Goal: Task Accomplishment & Management: Use online tool/utility

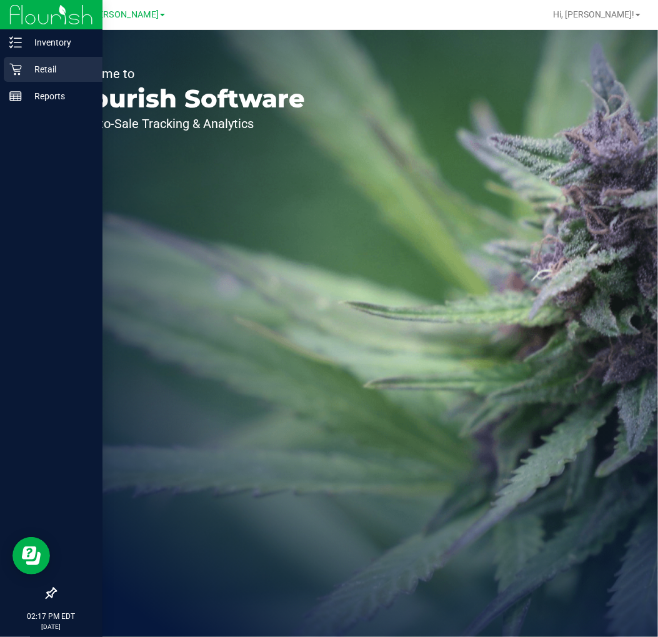
click at [71, 67] on p "Retail" at bounding box center [59, 69] width 75 height 15
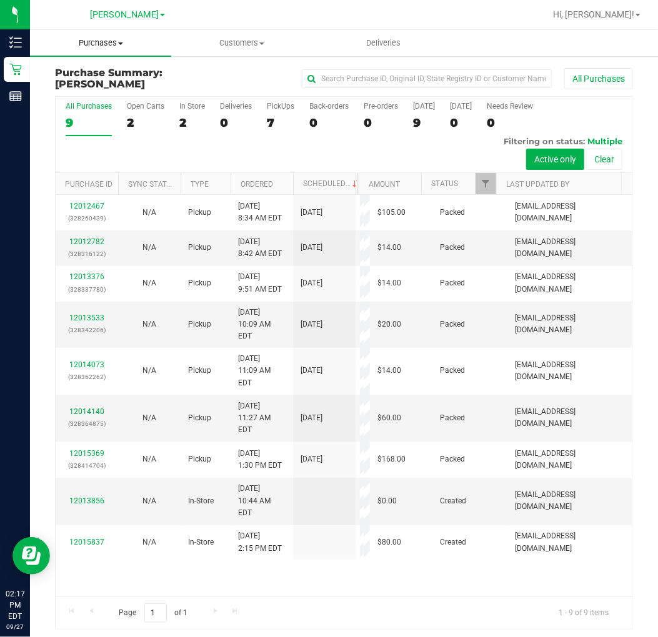
click at [92, 41] on span "Purchases" at bounding box center [100, 42] width 141 height 11
click at [106, 88] on li "Fulfillment" at bounding box center [100, 90] width 141 height 15
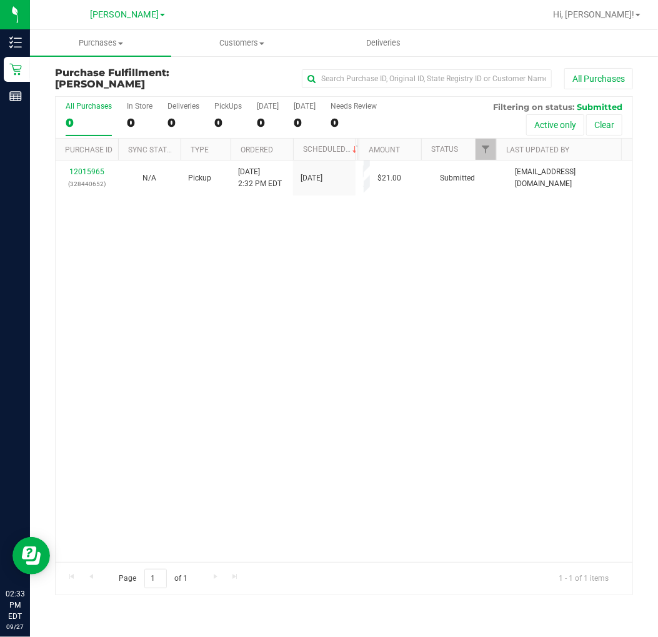
click at [96, 154] on th "Purchase ID" at bounding box center [87, 150] width 62 height 22
click at [91, 171] on link "12015965" at bounding box center [86, 171] width 35 height 9
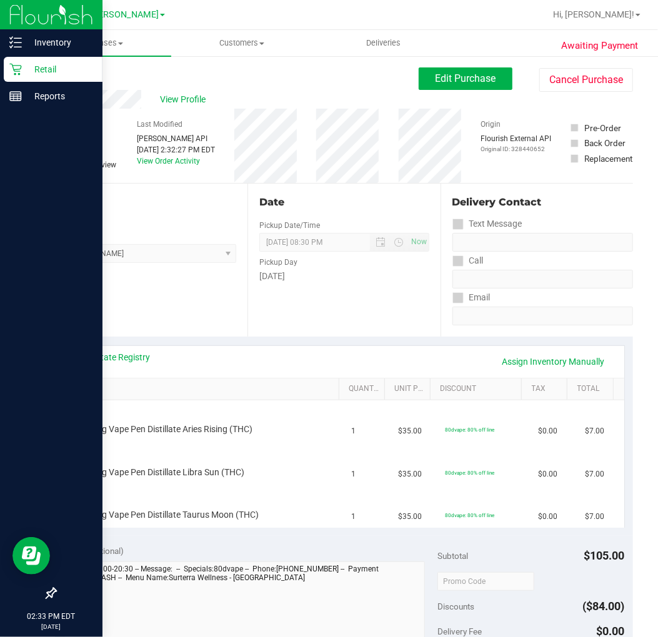
click at [51, 70] on p "Retail" at bounding box center [59, 69] width 75 height 15
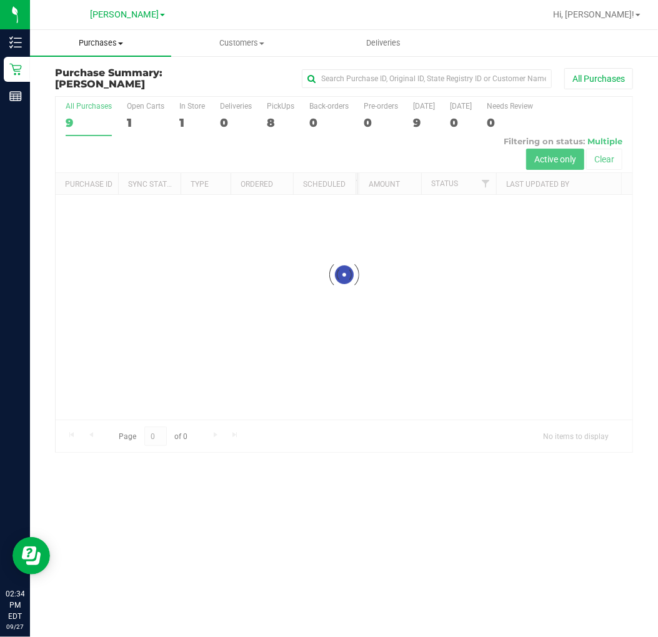
click at [107, 45] on span "Purchases" at bounding box center [100, 42] width 141 height 11
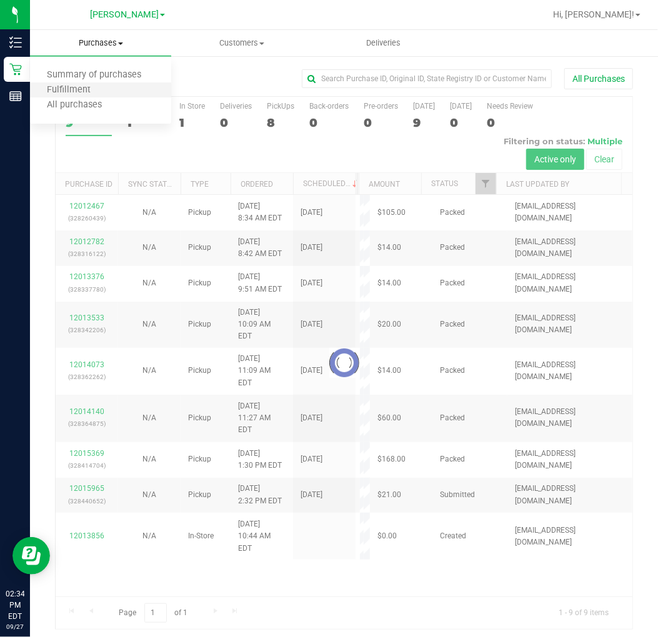
click at [106, 96] on li "Fulfillment" at bounding box center [100, 90] width 141 height 15
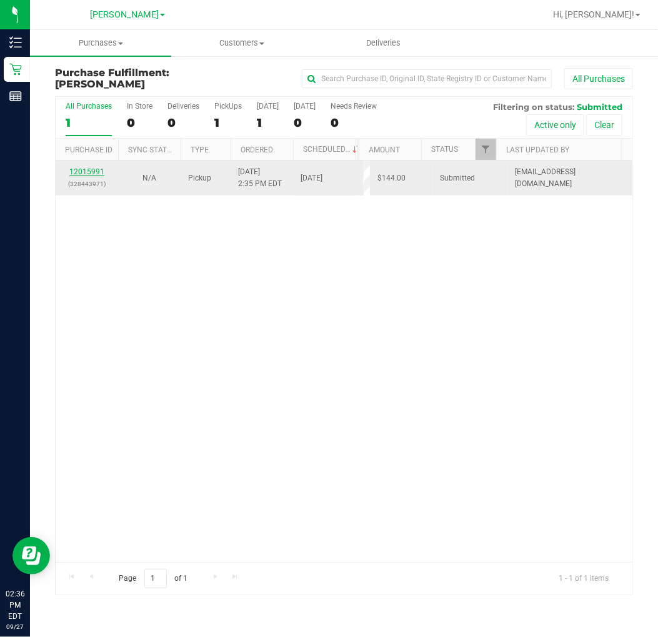
click at [85, 167] on link "12015991" at bounding box center [86, 171] width 35 height 9
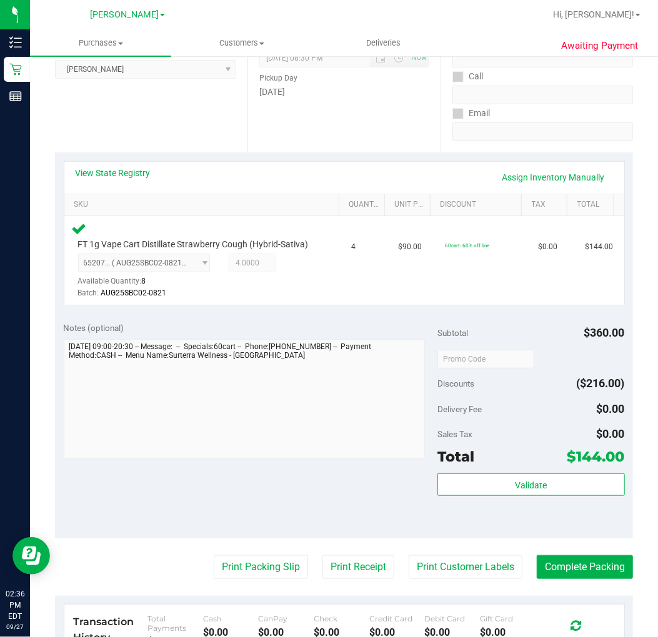
scroll to position [208, 0]
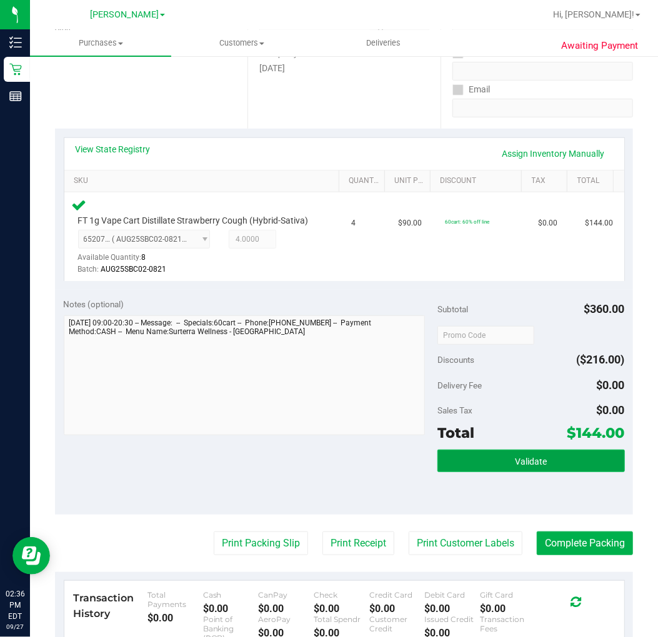
click at [484, 472] on button "Validate" at bounding box center [530, 461] width 187 height 22
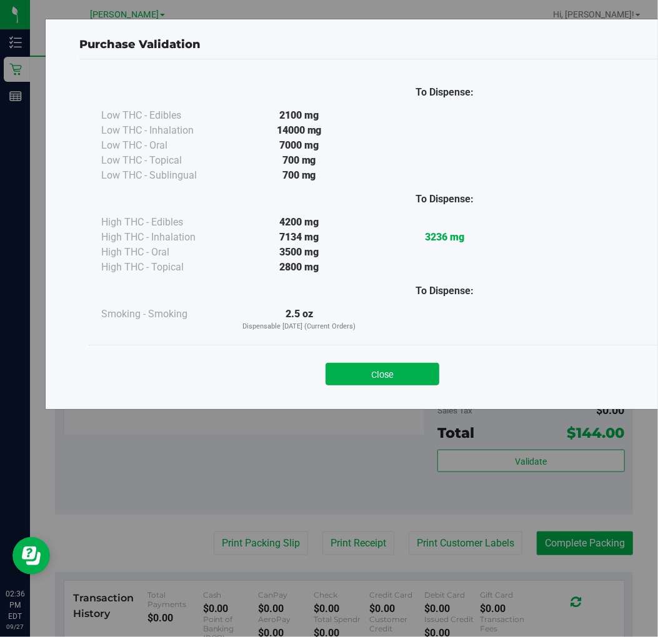
click at [421, 392] on div "Close" at bounding box center [382, 370] width 587 height 51
click at [408, 367] on button "Close" at bounding box center [383, 374] width 114 height 22
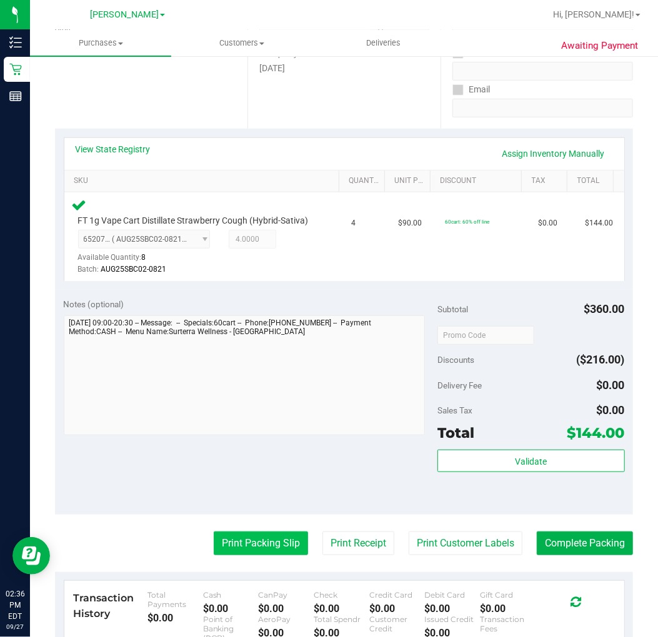
click at [214, 555] on button "Print Packing Slip" at bounding box center [261, 544] width 94 height 24
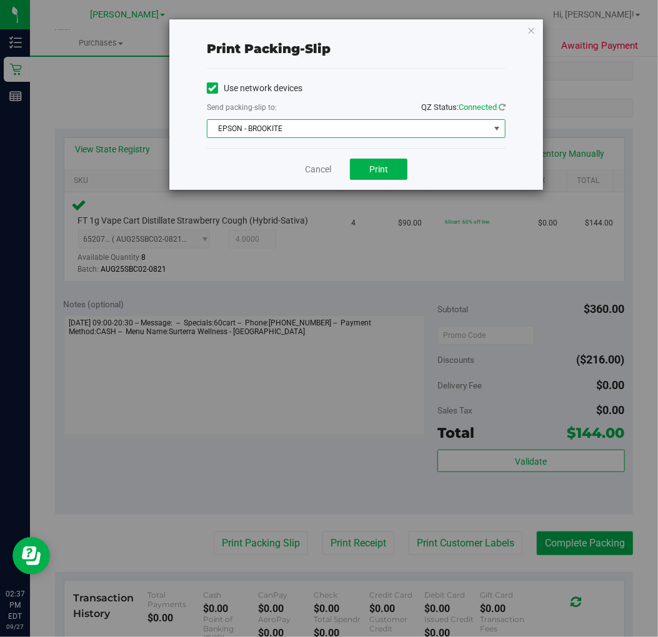
click at [372, 132] on span "EPSON - BROOKITE" at bounding box center [348, 128] width 282 height 17
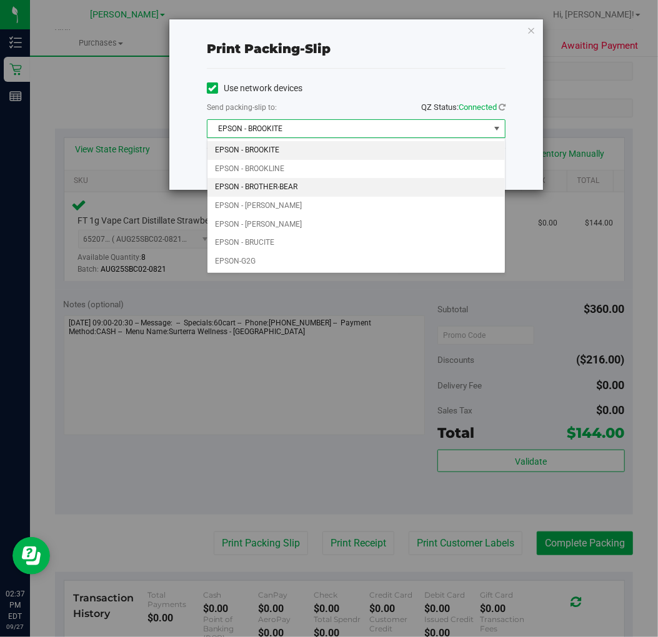
click at [297, 188] on li "EPSON - BROTHER-BEAR" at bounding box center [355, 187] width 297 height 19
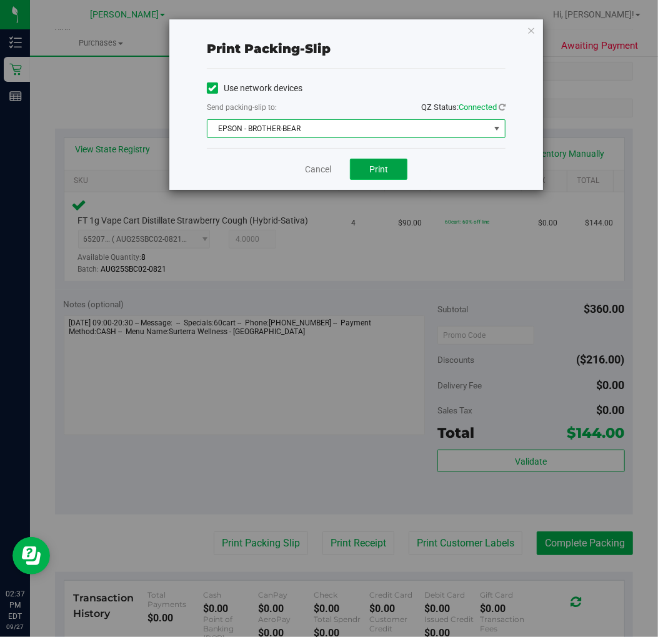
click at [372, 169] on span "Print" at bounding box center [378, 169] width 19 height 10
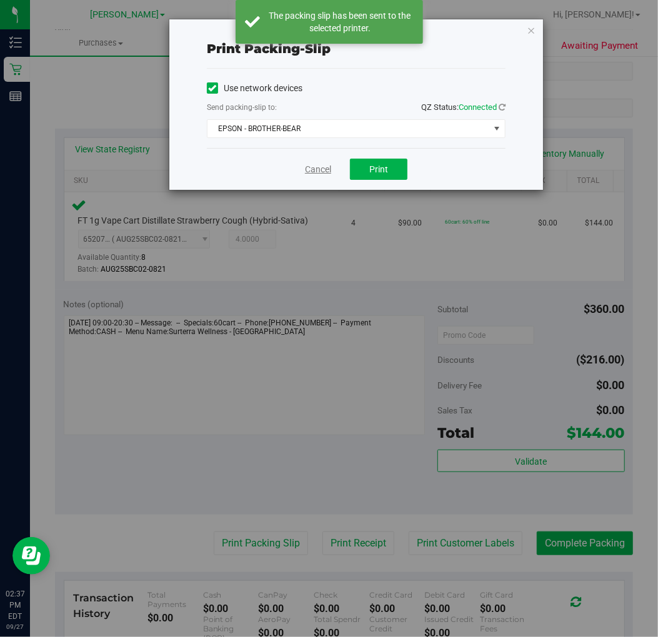
click at [319, 175] on link "Cancel" at bounding box center [318, 169] width 26 height 13
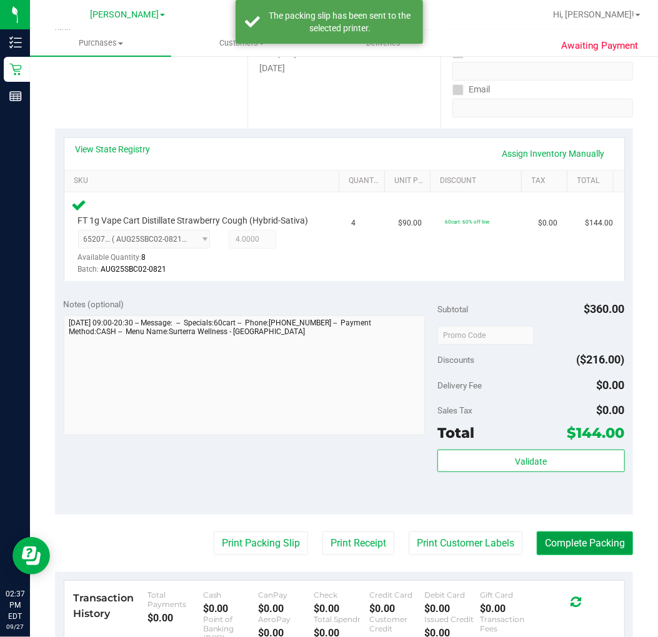
click at [597, 556] on button "Complete Packing" at bounding box center [585, 544] width 96 height 24
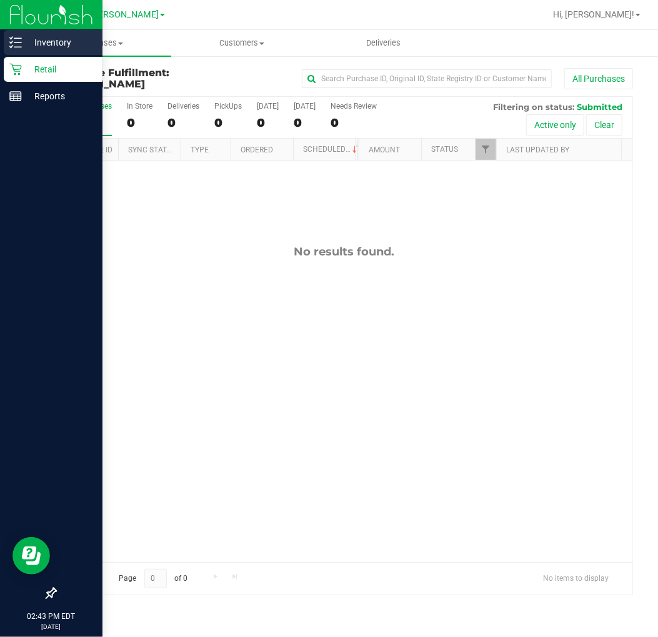
click at [42, 41] on p "Inventory" at bounding box center [59, 42] width 75 height 15
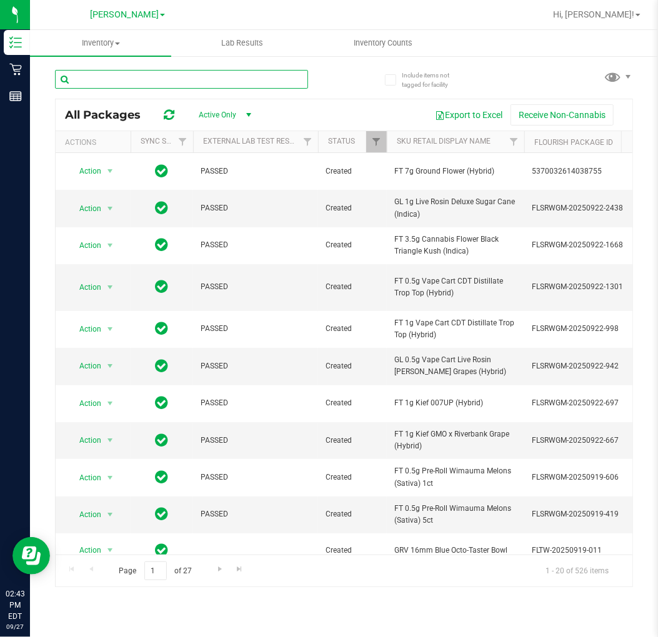
click at [129, 81] on input "text" at bounding box center [181, 79] width 253 height 19
type input "cookie"
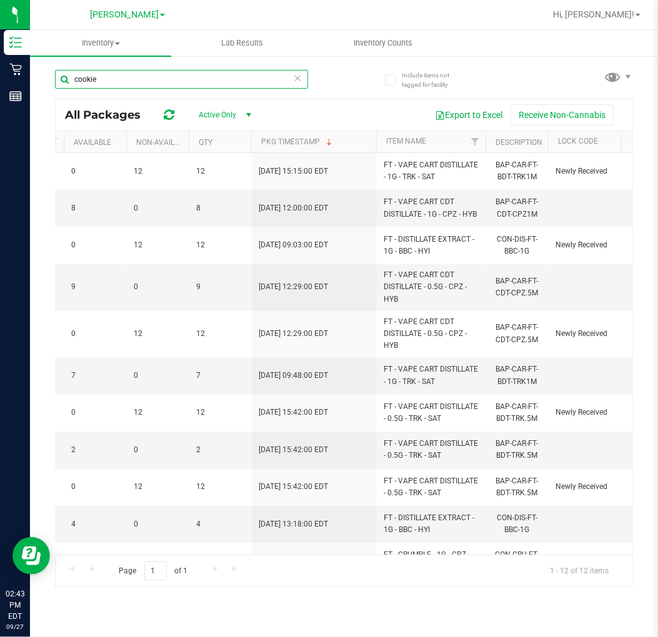
scroll to position [0, 1308]
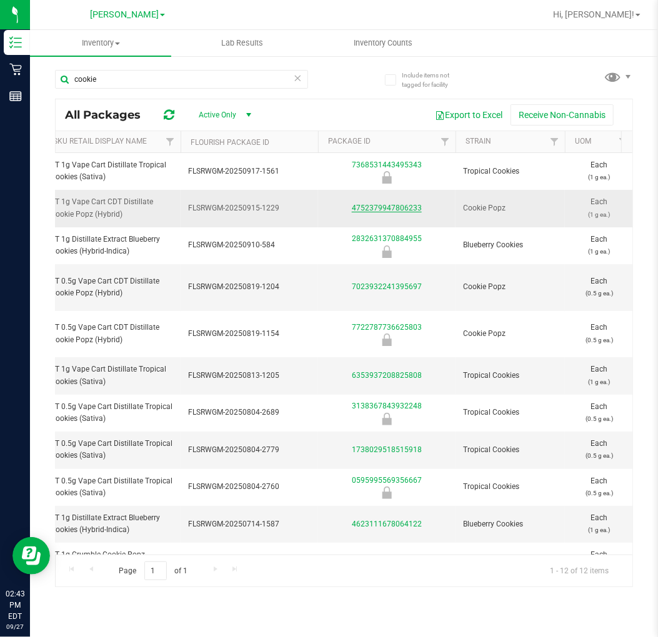
click at [386, 207] on link "4752379947806233" at bounding box center [387, 208] width 70 height 9
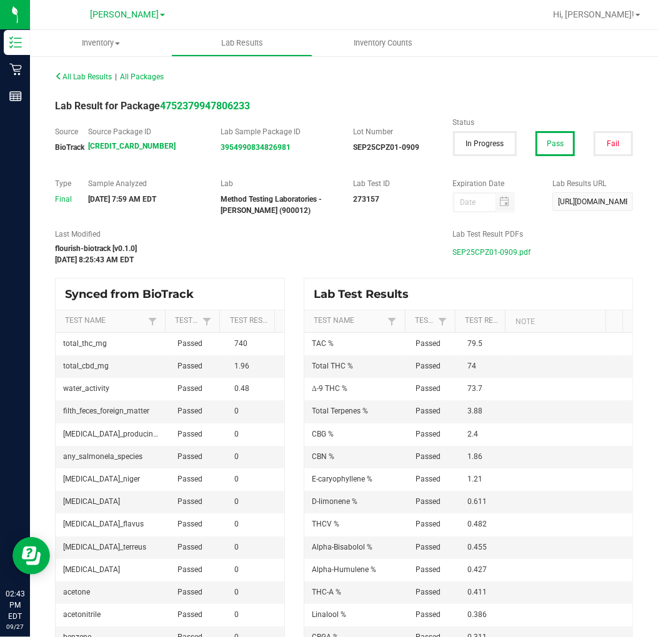
click at [466, 251] on span "SEP25CPZ01-0909.pdf" at bounding box center [492, 252] width 78 height 19
click at [76, 75] on span "All Lab Results" at bounding box center [83, 76] width 57 height 9
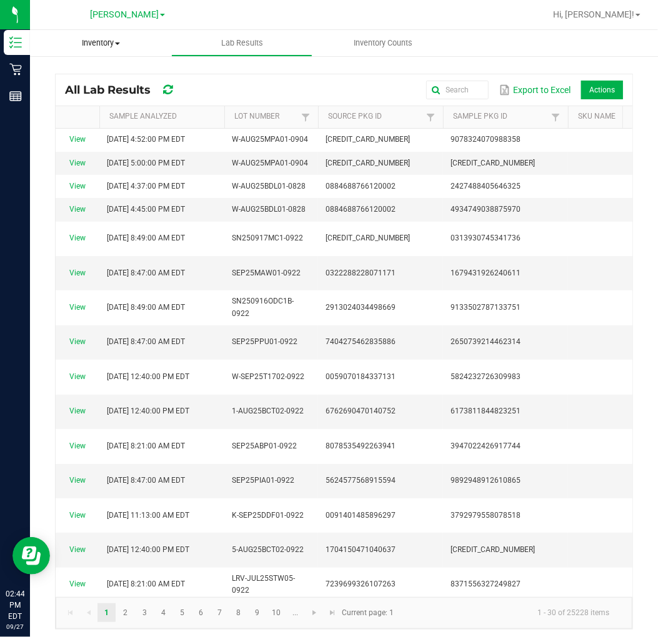
click at [89, 44] on span "Inventory" at bounding box center [100, 42] width 141 height 11
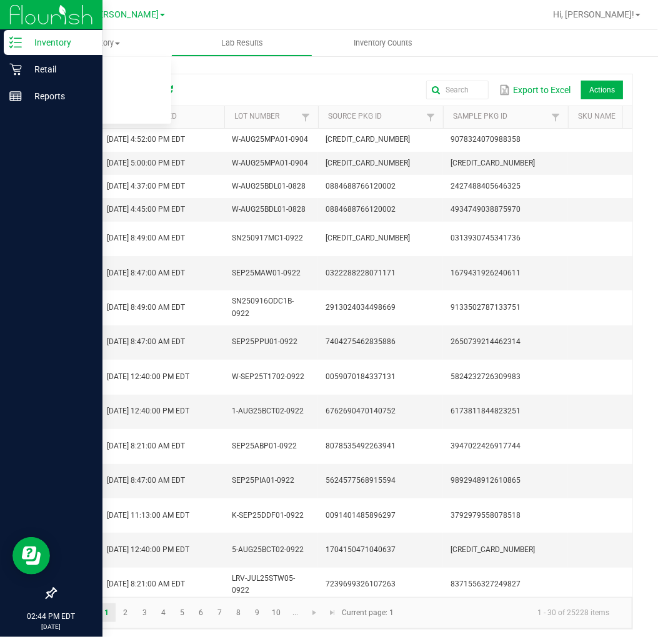
click at [23, 41] on p "Inventory" at bounding box center [59, 42] width 75 height 15
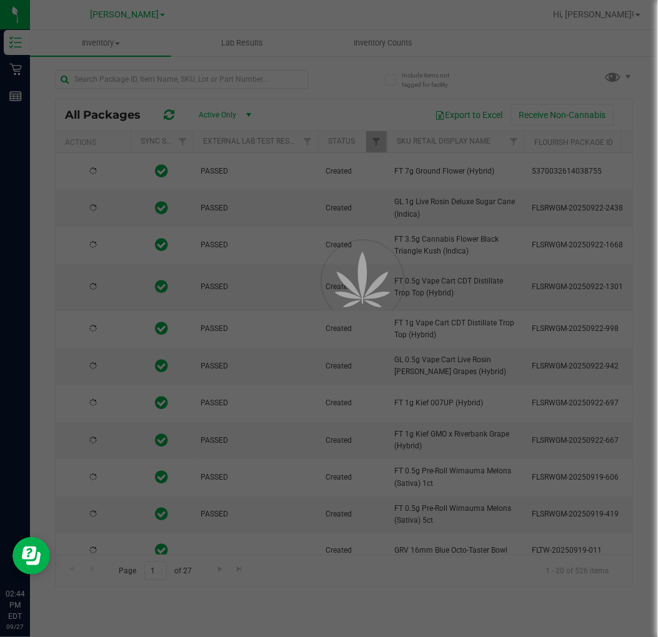
click at [177, 78] on div at bounding box center [329, 318] width 658 height 637
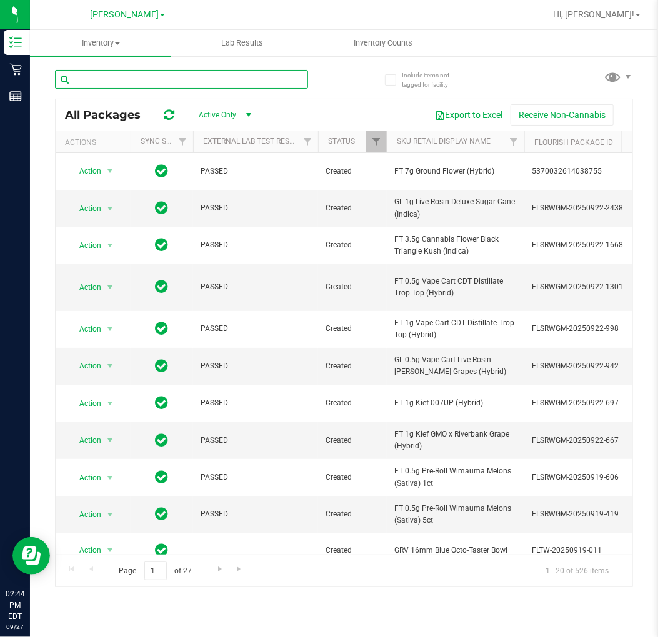
click at [177, 78] on input "text" at bounding box center [181, 79] width 253 height 19
type input "apple banana"
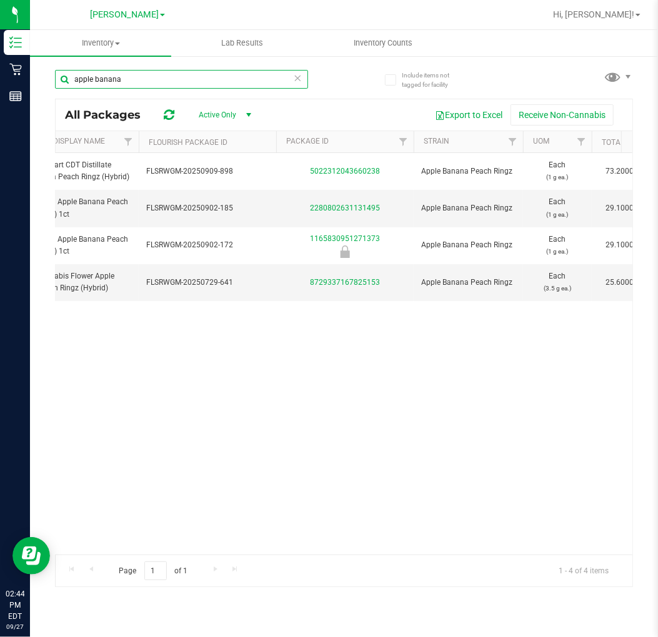
scroll to position [0, 406]
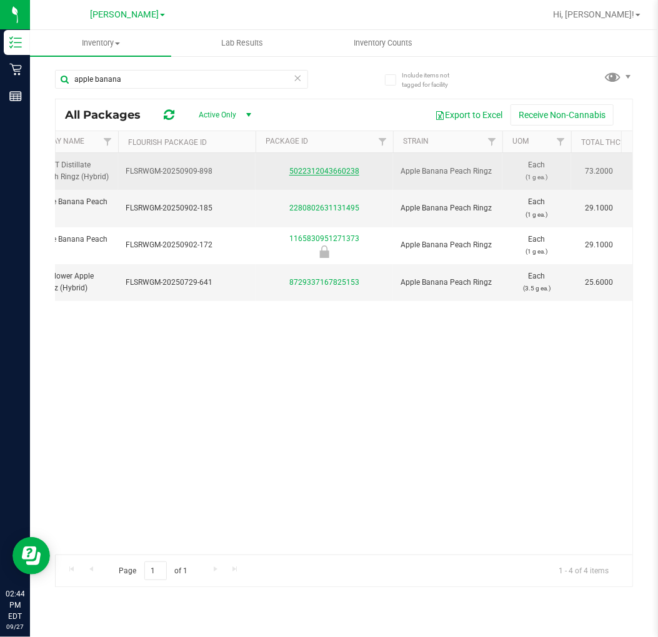
click at [344, 169] on link "5022312043660238" at bounding box center [324, 171] width 70 height 9
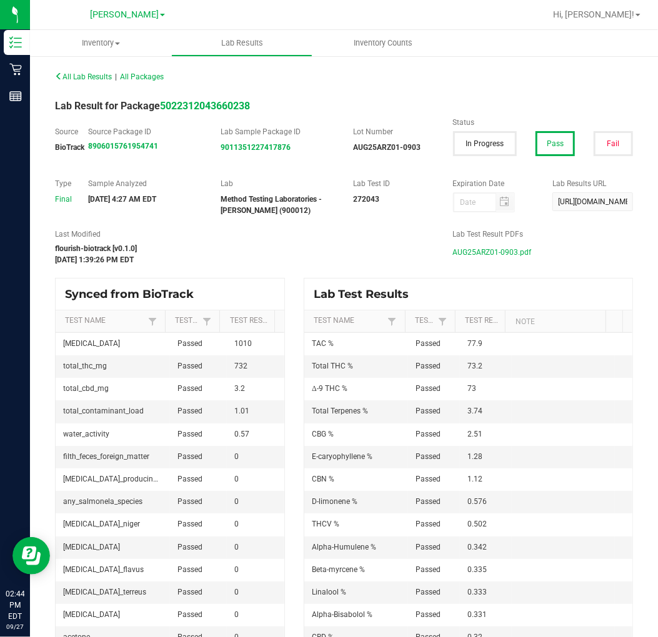
click at [478, 250] on span "AUG25ARZ01-0903.pdf" at bounding box center [492, 252] width 79 height 19
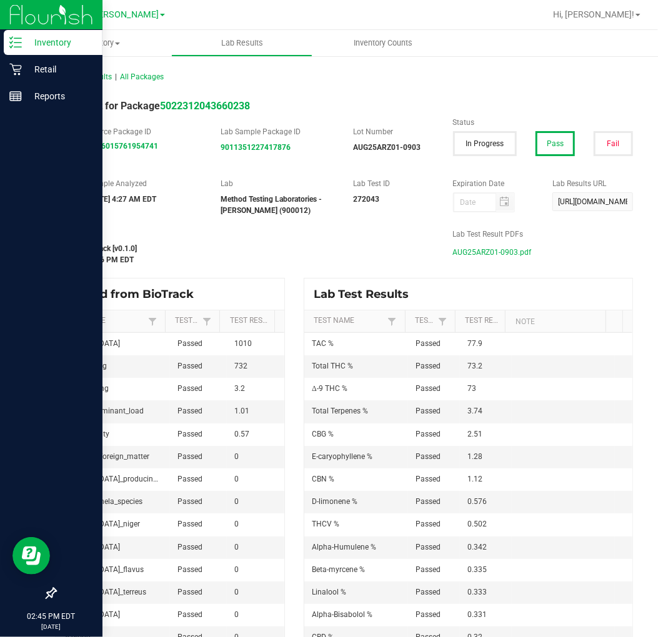
click at [22, 41] on p "Inventory" at bounding box center [59, 42] width 75 height 15
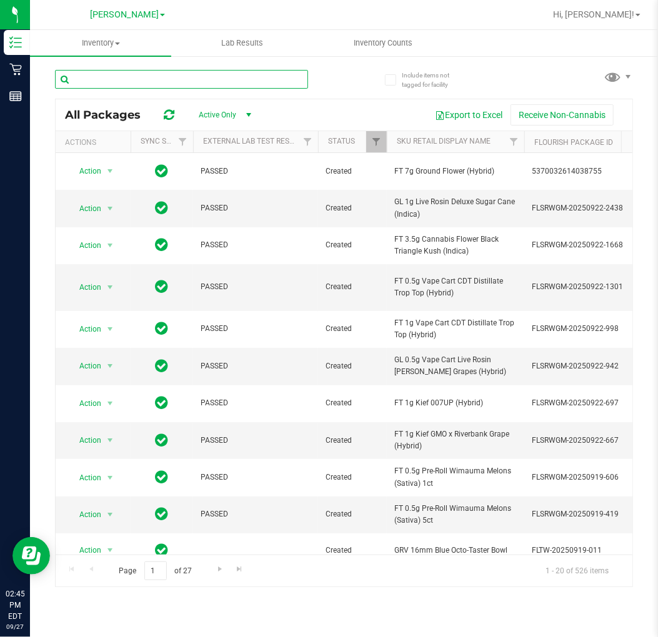
click at [177, 82] on input "text" at bounding box center [181, 79] width 253 height 19
click at [138, 78] on input "text" at bounding box center [181, 79] width 253 height 19
type input "apples n"
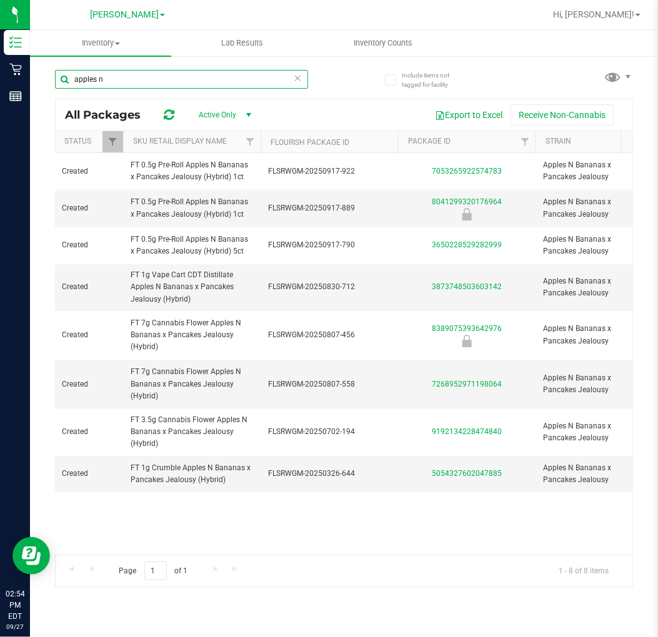
scroll to position [0, 266]
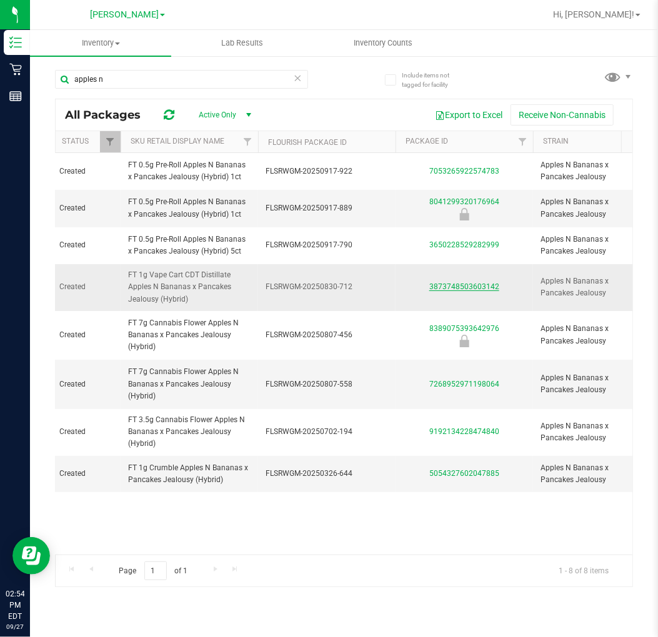
click at [479, 284] on link "3873748503603142" at bounding box center [464, 286] width 70 height 9
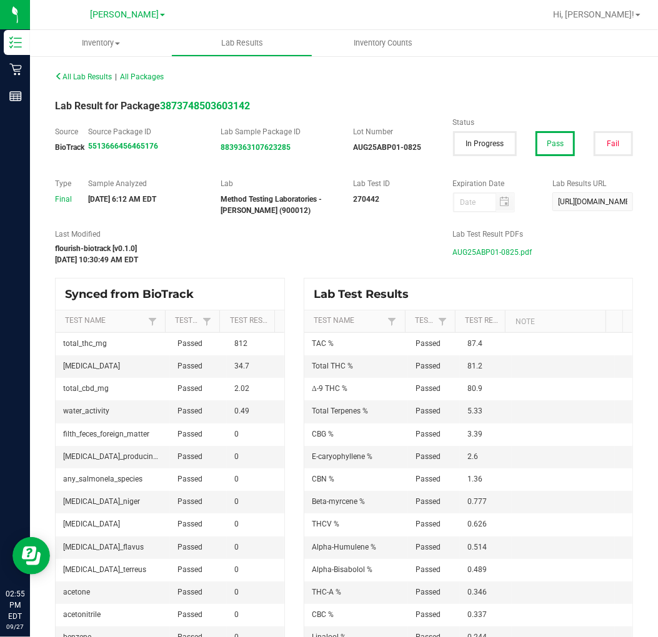
click at [484, 255] on span "AUG25ABP01-0825.pdf" at bounding box center [492, 252] width 79 height 19
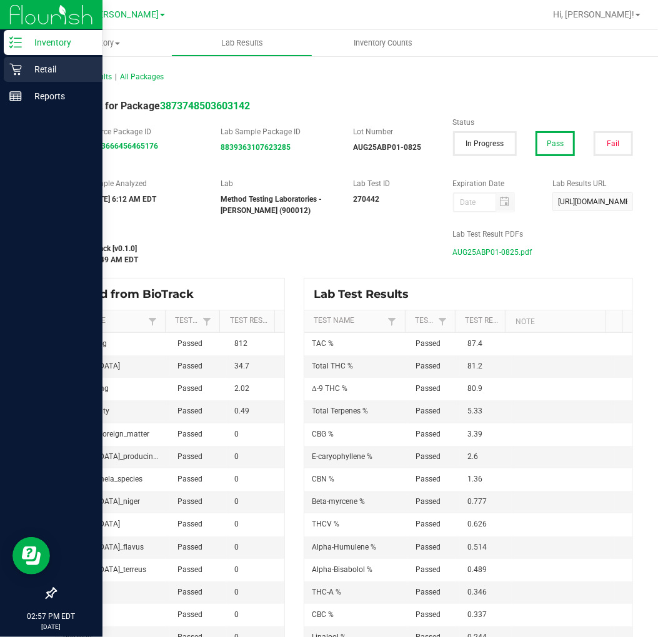
click at [35, 66] on p "Retail" at bounding box center [59, 69] width 75 height 15
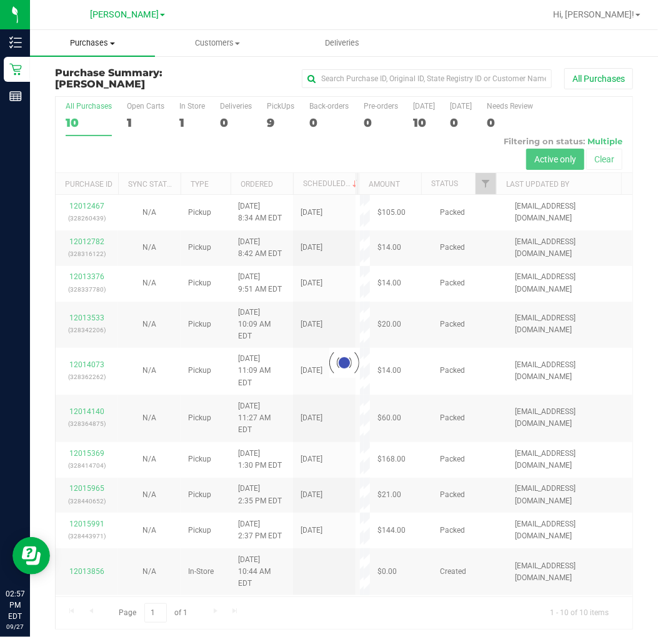
click at [89, 45] on span "Purchases" at bounding box center [92, 42] width 125 height 11
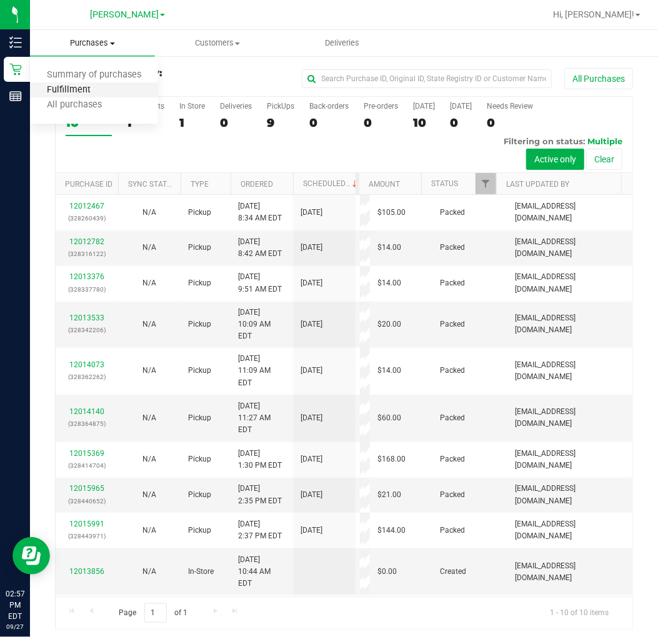
click at [90, 91] on span "Fulfillment" at bounding box center [68, 90] width 77 height 11
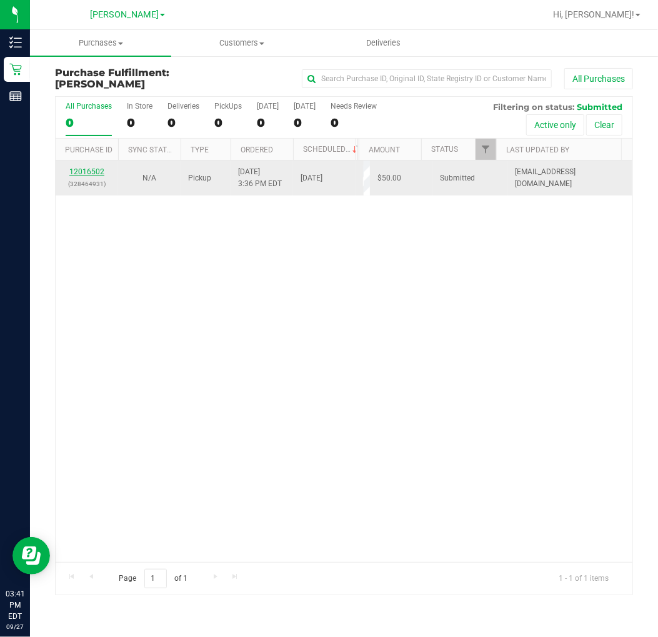
click at [101, 171] on link "12016502" at bounding box center [86, 171] width 35 height 9
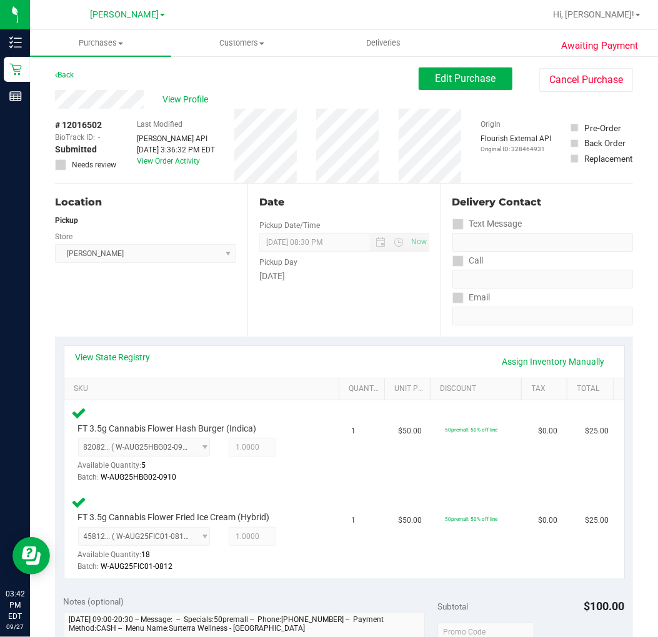
scroll to position [277, 0]
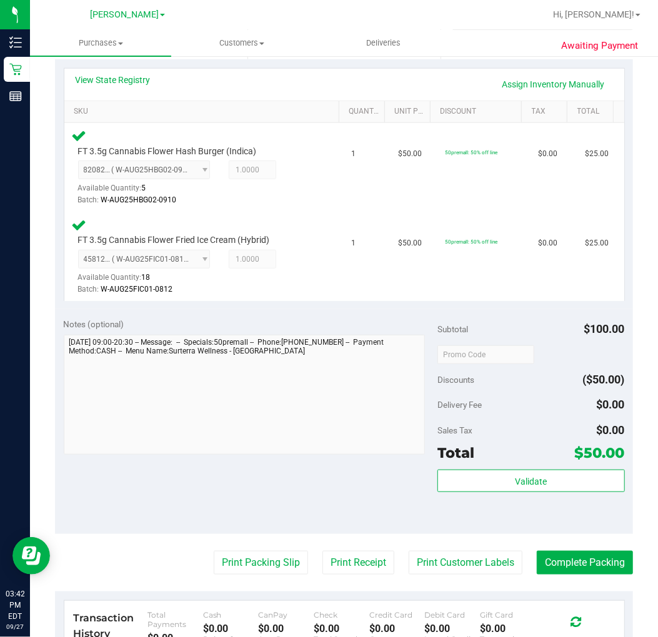
click at [541, 491] on div "Validate" at bounding box center [530, 482] width 187 height 24
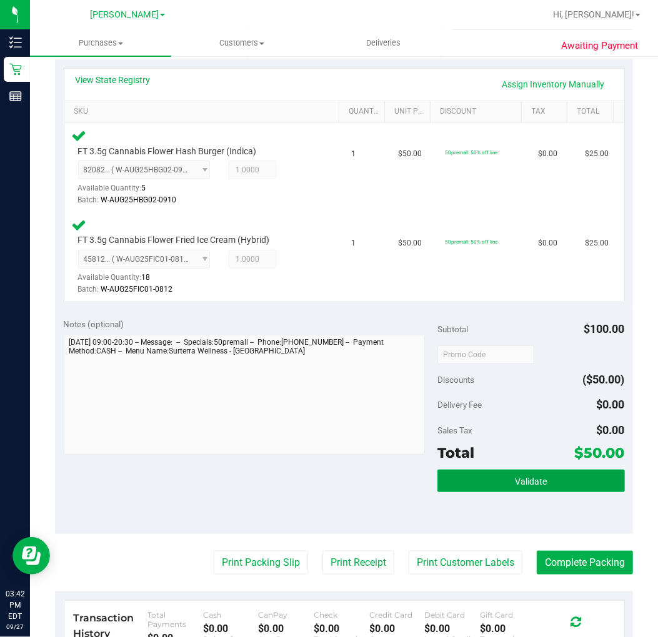
click at [540, 481] on button "Validate" at bounding box center [530, 481] width 187 height 22
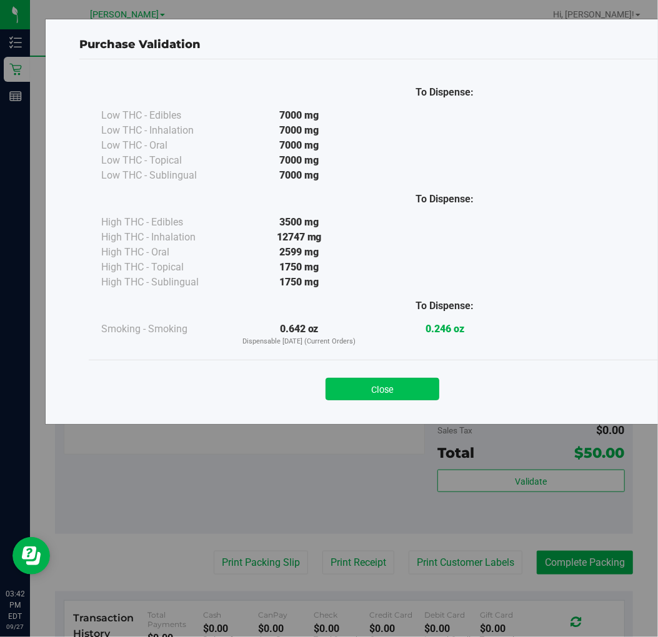
click at [409, 385] on button "Close" at bounding box center [383, 389] width 114 height 22
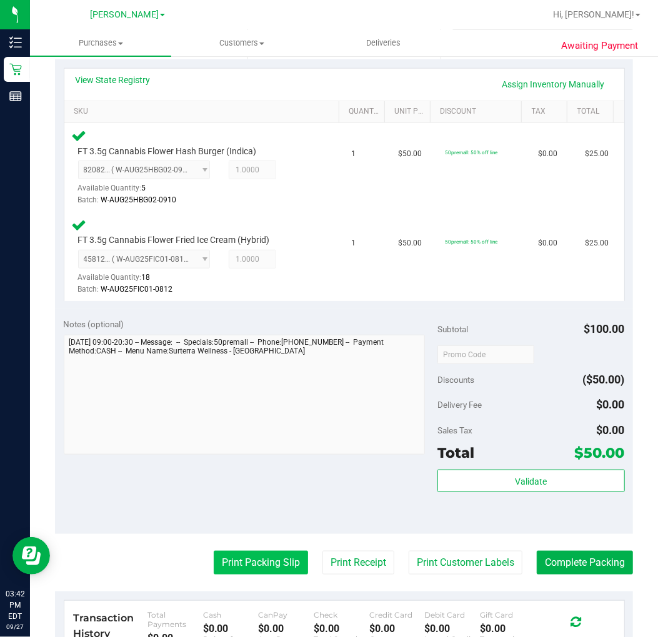
click at [246, 563] on button "Print Packing Slip" at bounding box center [261, 563] width 94 height 24
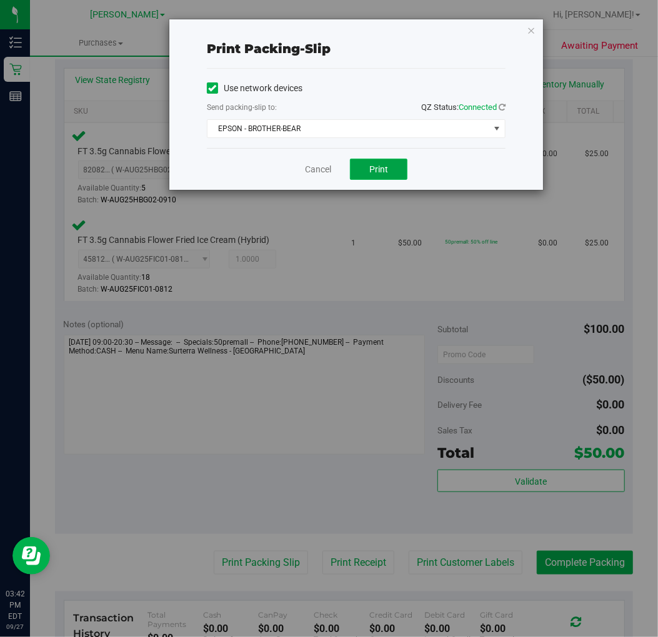
click at [379, 171] on span "Print" at bounding box center [378, 169] width 19 height 10
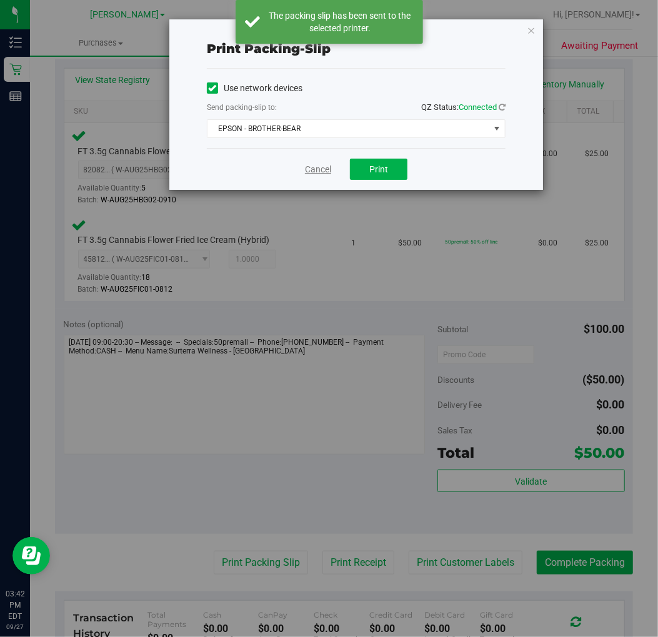
click at [307, 173] on link "Cancel" at bounding box center [318, 169] width 26 height 13
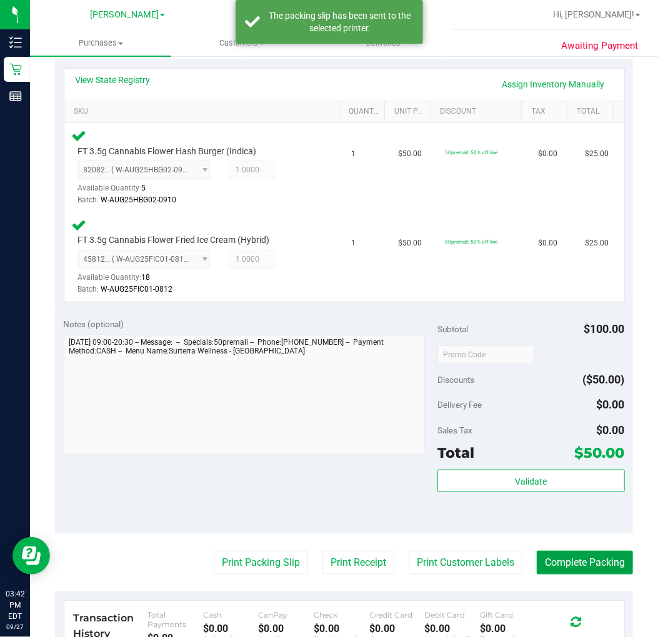
click at [597, 569] on button "Complete Packing" at bounding box center [585, 563] width 96 height 24
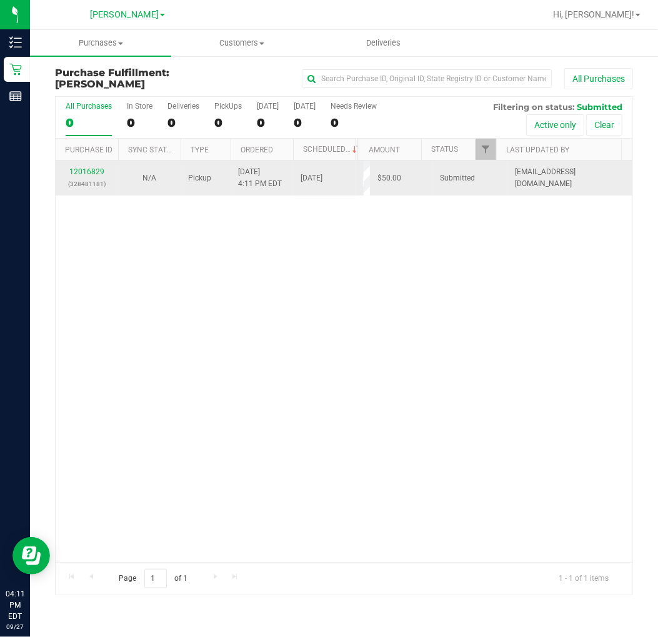
click at [98, 166] on div "12016829 (328481181)" at bounding box center [86, 178] width 47 height 24
click at [97, 171] on link "12016829" at bounding box center [86, 171] width 35 height 9
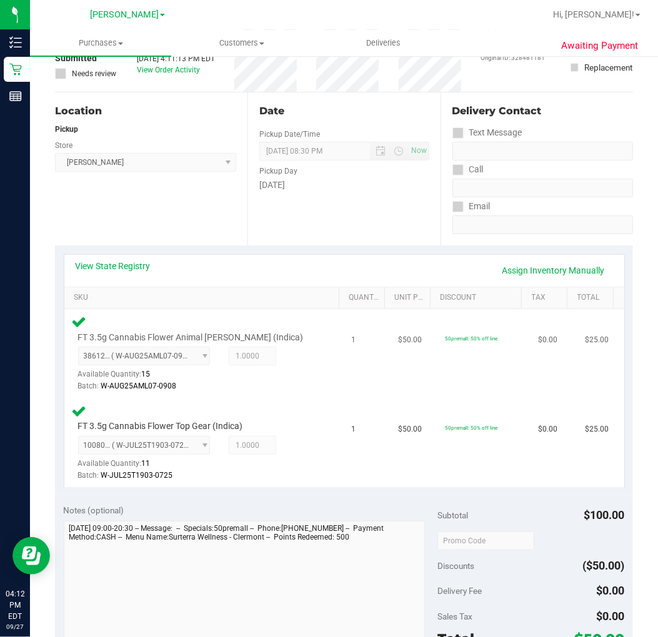
scroll to position [208, 0]
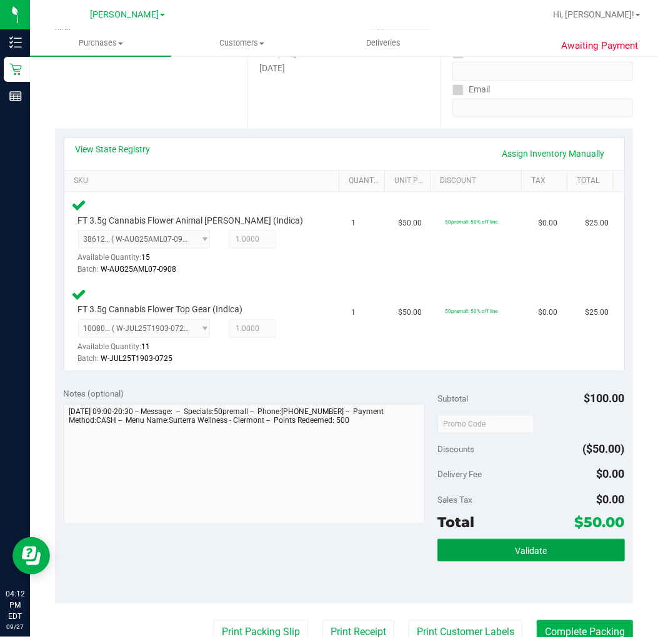
click at [503, 548] on button "Validate" at bounding box center [530, 550] width 187 height 22
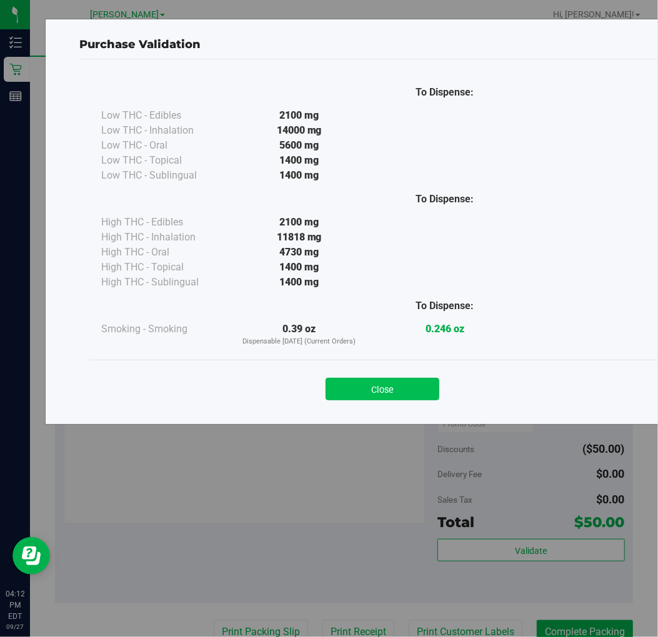
drag, startPoint x: 417, startPoint y: 371, endPoint x: 417, endPoint y: 378, distance: 6.9
click at [417, 372] on div "Close" at bounding box center [382, 385] width 569 height 31
click at [417, 381] on button "Close" at bounding box center [383, 389] width 114 height 22
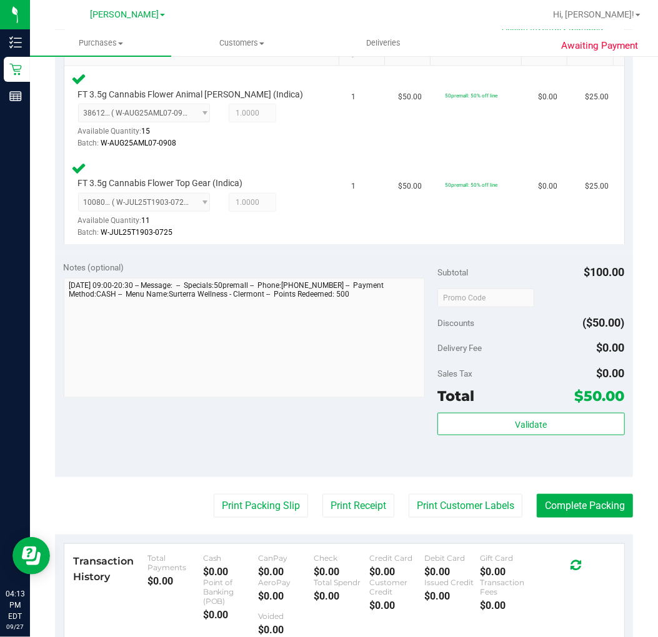
scroll to position [524, 0]
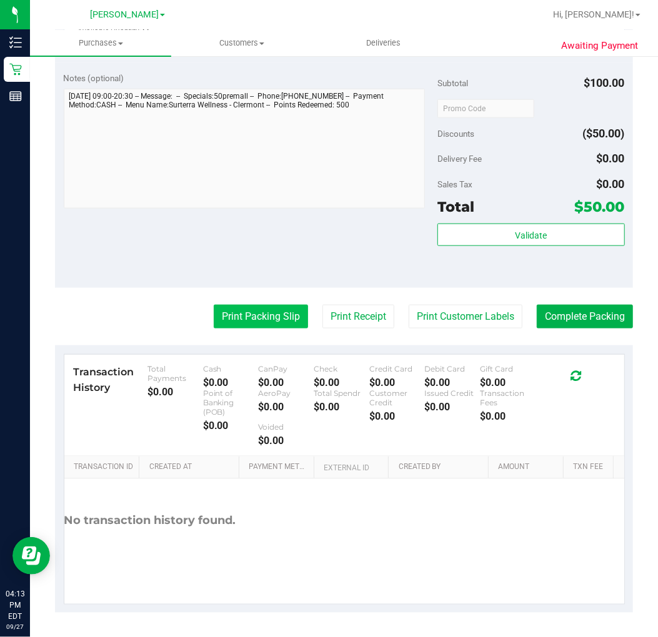
click at [217, 321] on button "Print Packing Slip" at bounding box center [261, 317] width 94 height 24
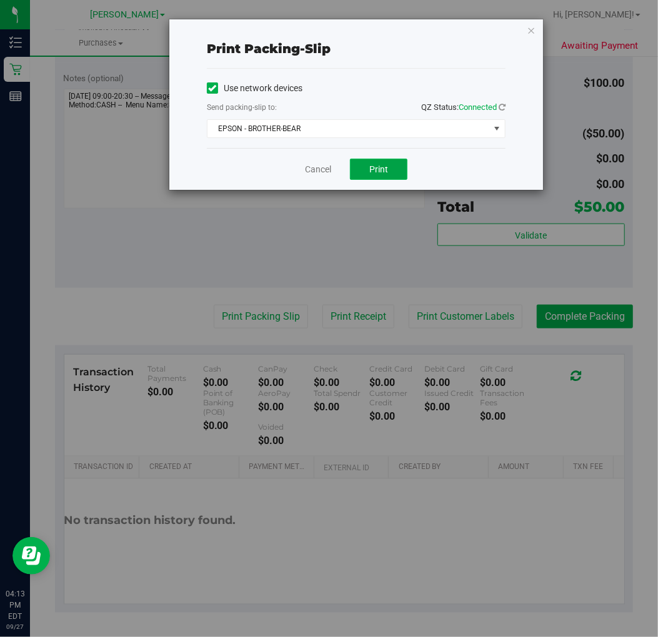
click at [397, 166] on button "Print" at bounding box center [378, 169] width 57 height 21
click at [326, 175] on link "Cancel" at bounding box center [318, 169] width 26 height 13
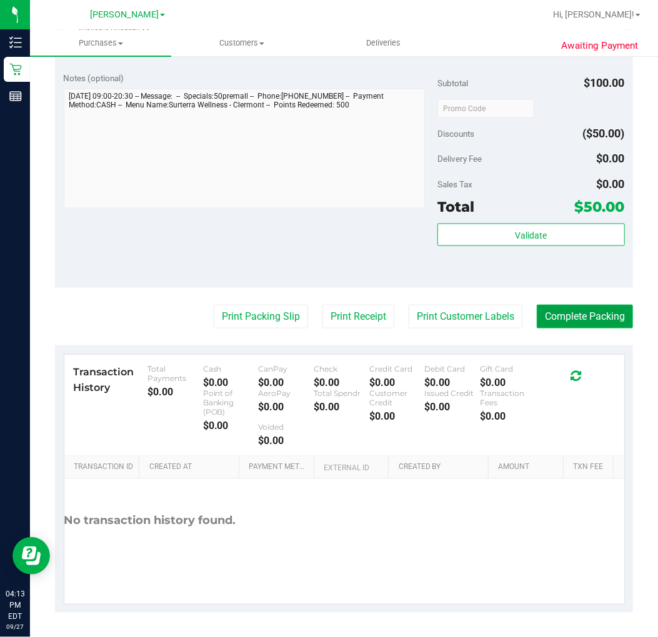
click at [576, 319] on button "Complete Packing" at bounding box center [585, 317] width 96 height 24
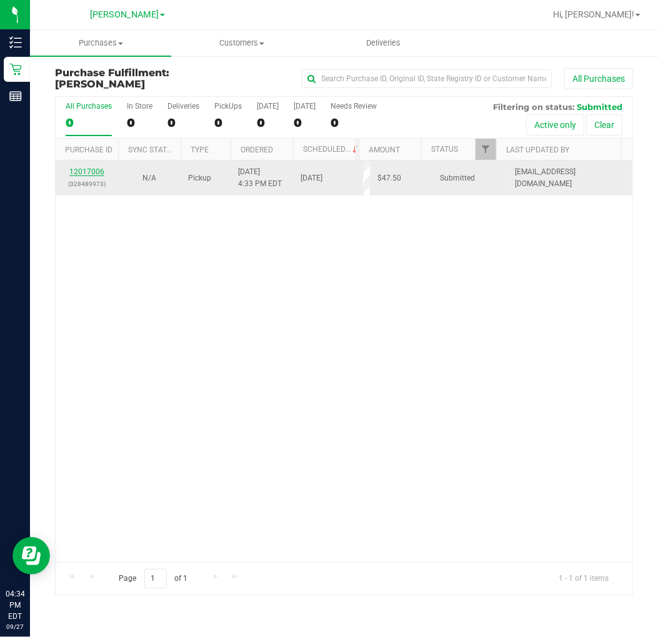
click at [89, 167] on link "12017006" at bounding box center [86, 171] width 35 height 9
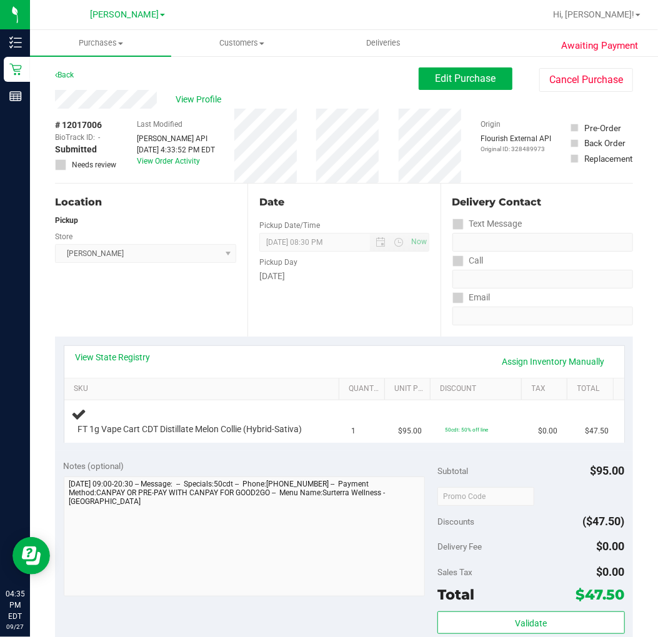
click at [252, 326] on div "Date Pickup Date/Time [DATE] Now [DATE] 08:30 PM Now Pickup Day [DATE]" at bounding box center [343, 260] width 192 height 153
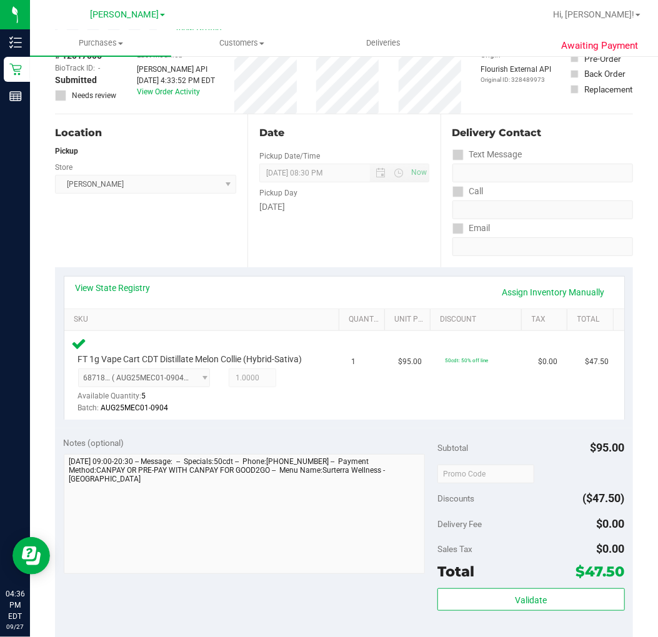
scroll to position [416, 0]
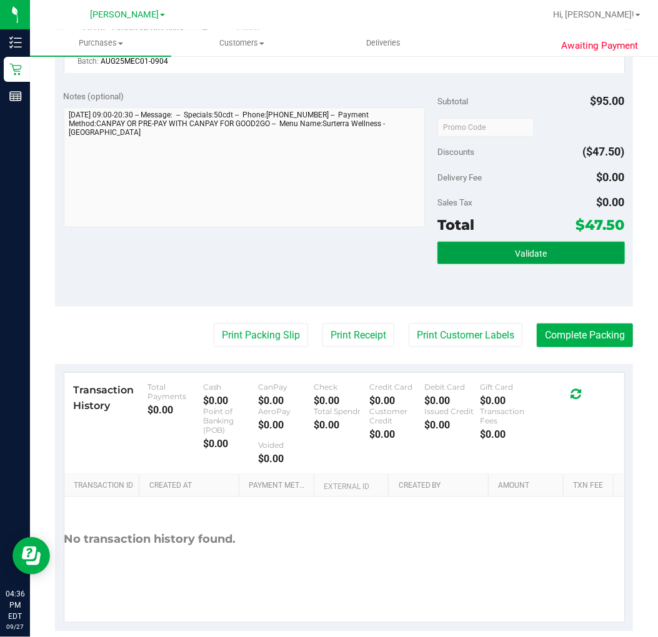
click at [467, 247] on button "Validate" at bounding box center [530, 253] width 187 height 22
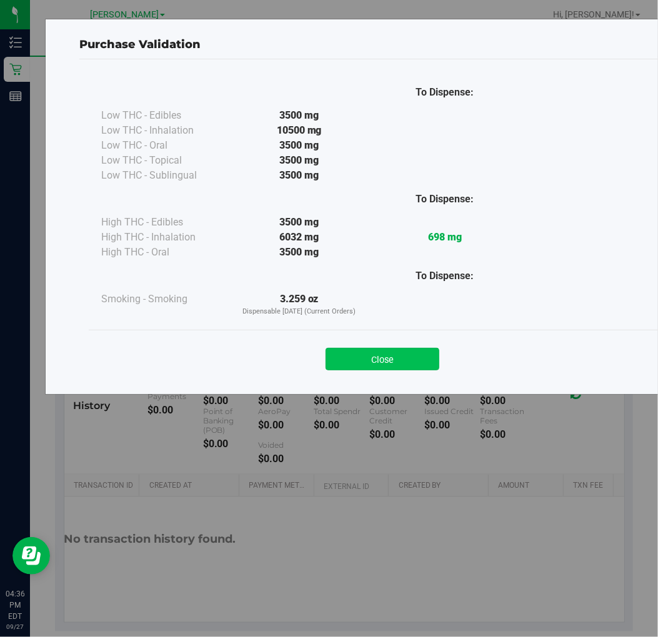
click at [411, 362] on button "Close" at bounding box center [383, 359] width 114 height 22
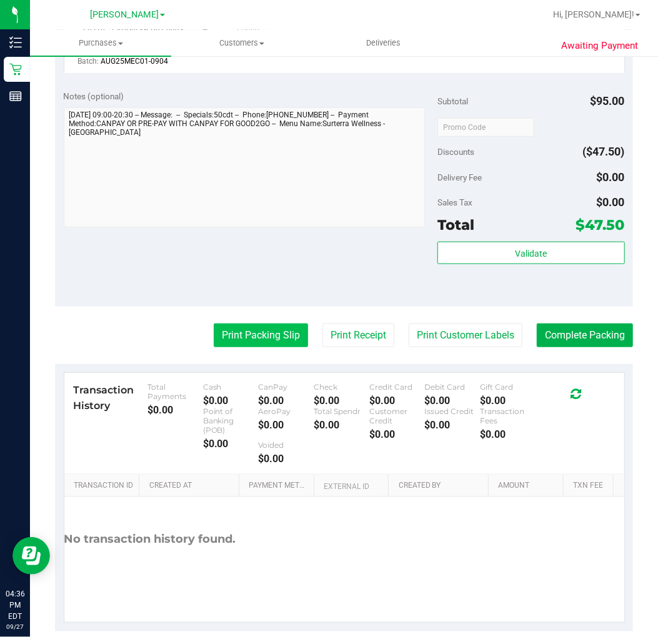
click at [252, 334] on button "Print Packing Slip" at bounding box center [261, 336] width 94 height 24
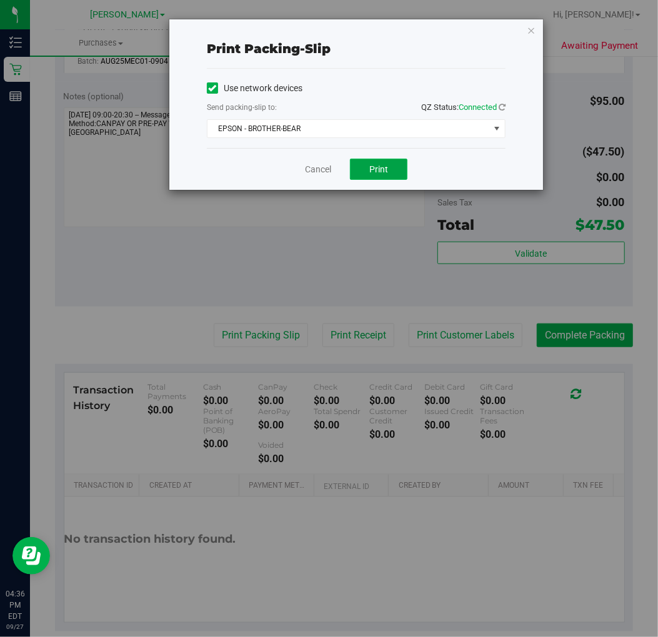
click at [366, 172] on button "Print" at bounding box center [378, 169] width 57 height 21
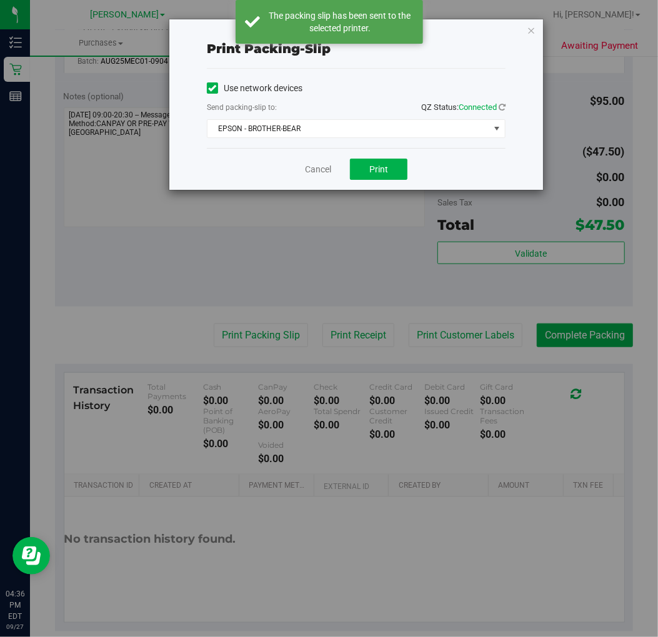
click at [307, 159] on div "Cancel Print" at bounding box center [356, 169] width 299 height 42
click at [345, 176] on div "Cancel Print" at bounding box center [356, 169] width 299 height 42
click at [308, 169] on link "Cancel" at bounding box center [318, 169] width 26 height 13
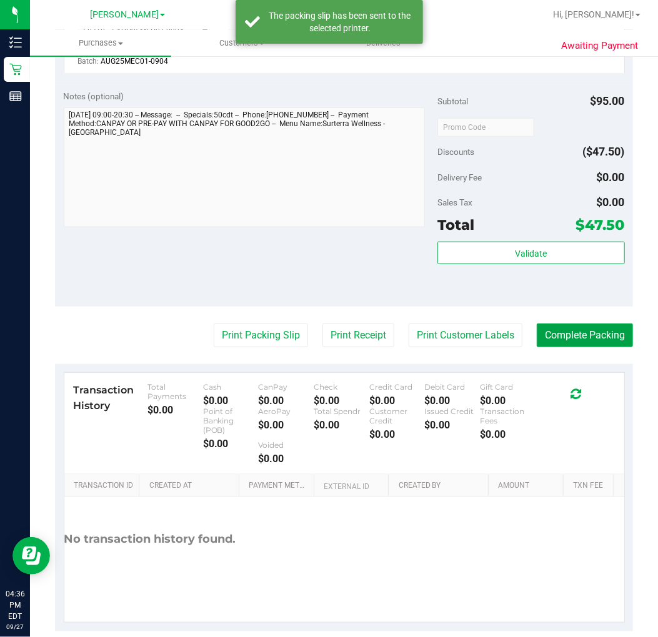
click at [596, 336] on button "Complete Packing" at bounding box center [585, 336] width 96 height 24
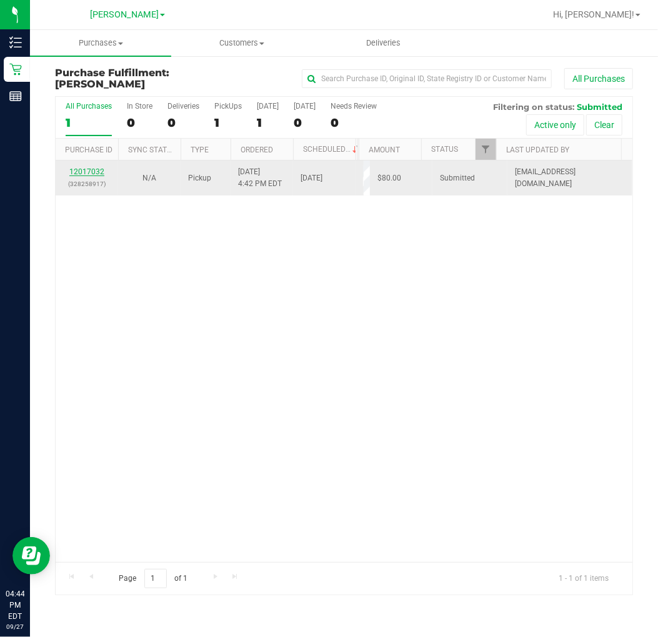
click at [85, 167] on link "12017032" at bounding box center [86, 171] width 35 height 9
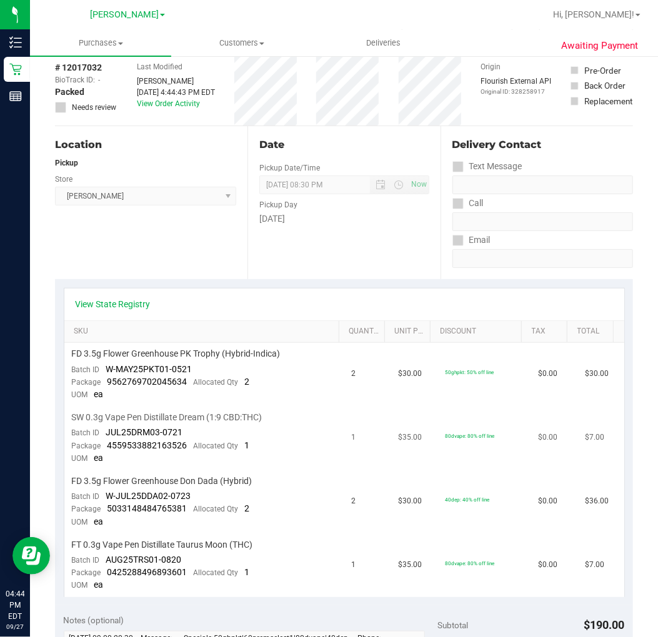
scroll to position [208, 0]
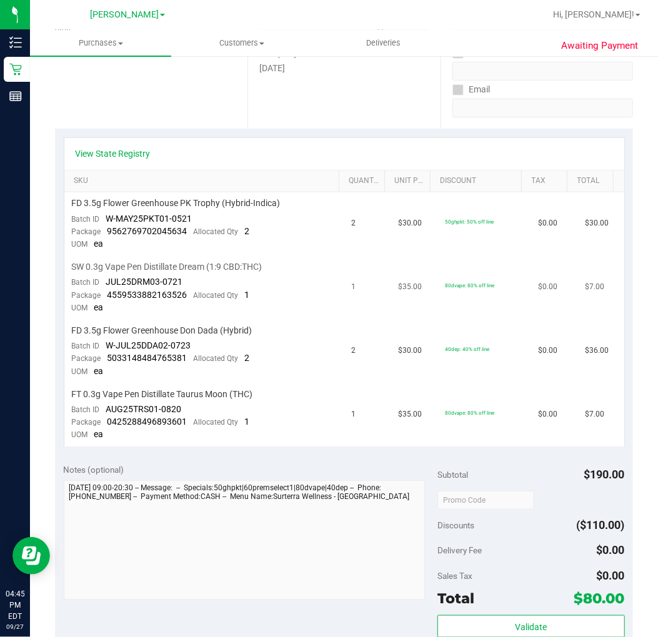
click at [279, 307] on td "SW 0.3g Vape Pen Distillate Dream (1:9 CBD:THC) Batch ID JUL25DRM03-0721 Packag…" at bounding box center [204, 288] width 280 height 64
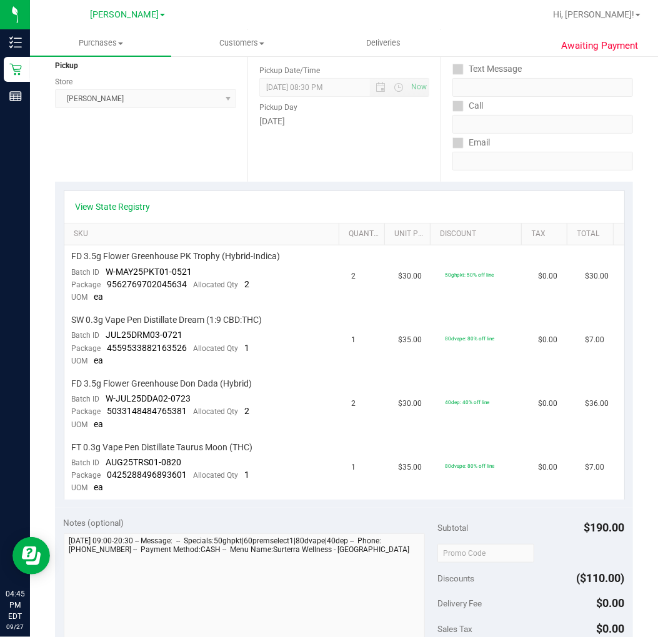
scroll to position [0, 0]
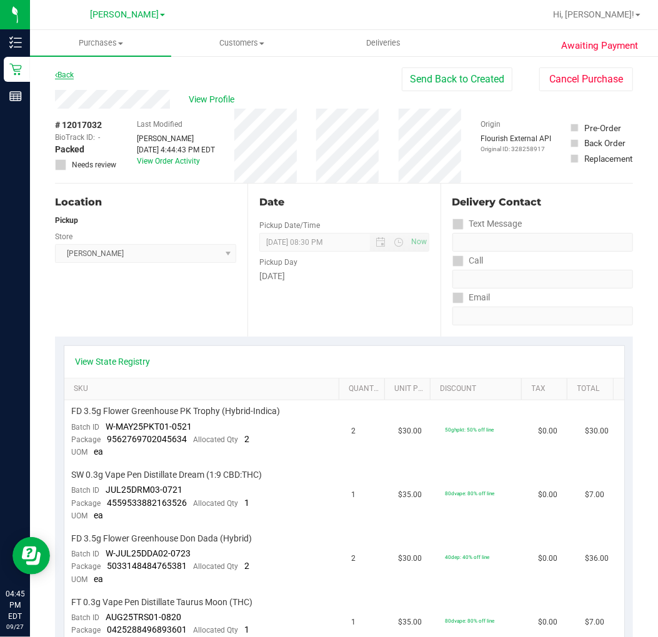
click at [67, 78] on link "Back" at bounding box center [64, 75] width 19 height 9
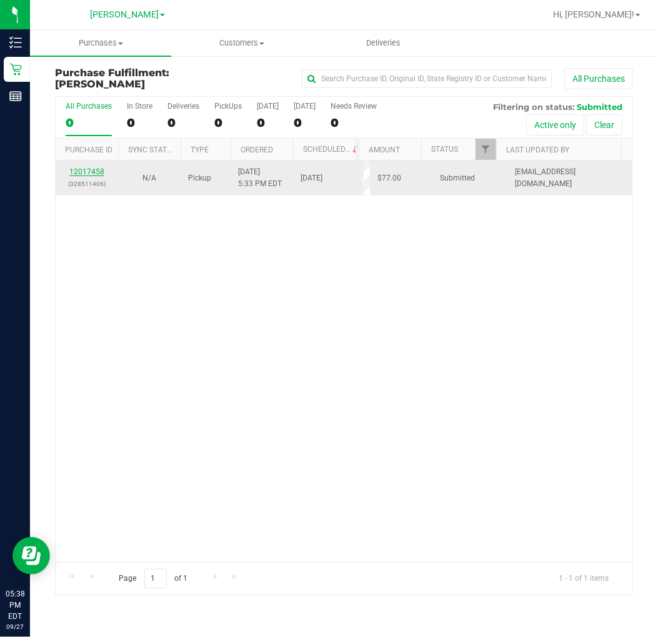
click at [91, 169] on link "12017458" at bounding box center [86, 171] width 35 height 9
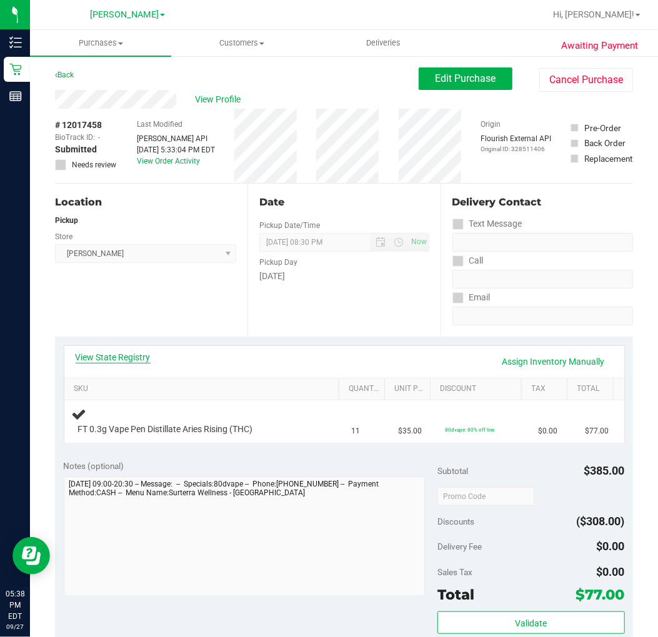
click at [114, 355] on link "View State Registry" at bounding box center [113, 357] width 75 height 12
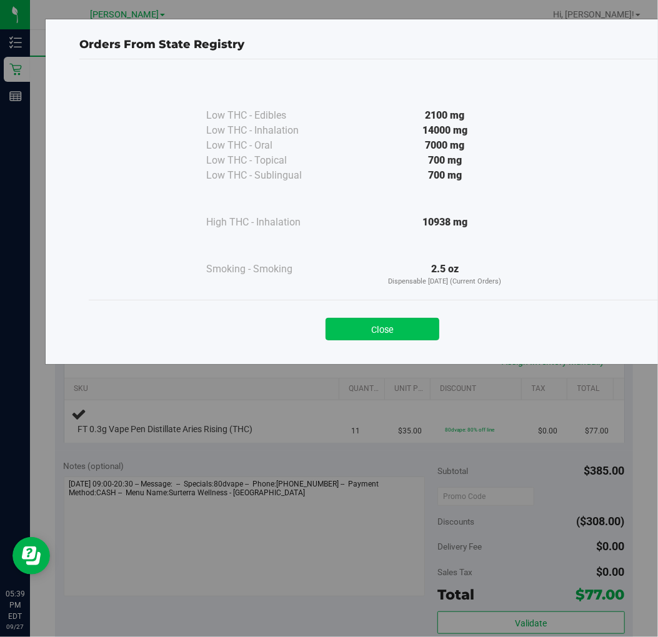
click at [410, 328] on button "Close" at bounding box center [383, 329] width 114 height 22
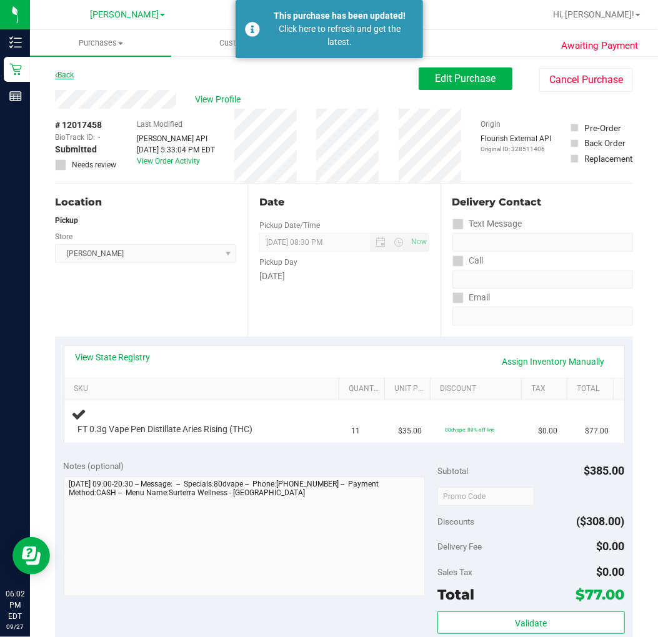
click at [73, 76] on link "Back" at bounding box center [64, 75] width 19 height 9
